Goal: Task Accomplishment & Management: Use online tool/utility

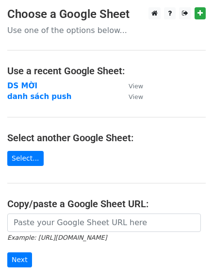
click at [34, 84] on td "DS MỜI" at bounding box center [63, 86] width 112 height 11
click at [28, 86] on strong "DS MỜI" at bounding box center [22, 86] width 30 height 9
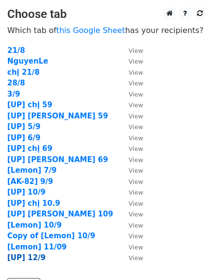
click at [36, 256] on strong "[UP] 12/9" at bounding box center [26, 258] width 38 height 9
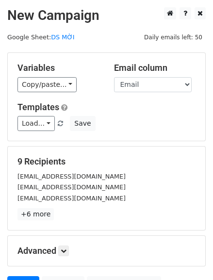
scroll to position [96, 0]
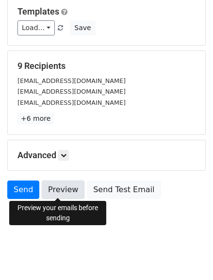
click at [52, 189] on link "Preview" at bounding box center [63, 190] width 43 height 18
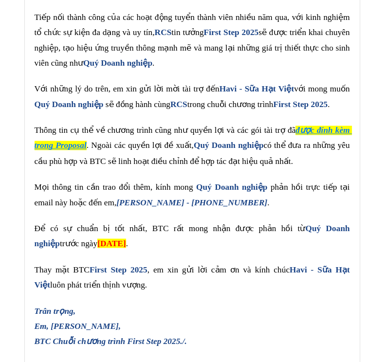
scroll to position [8640, 0]
